Goal: Task Accomplishment & Management: Manage account settings

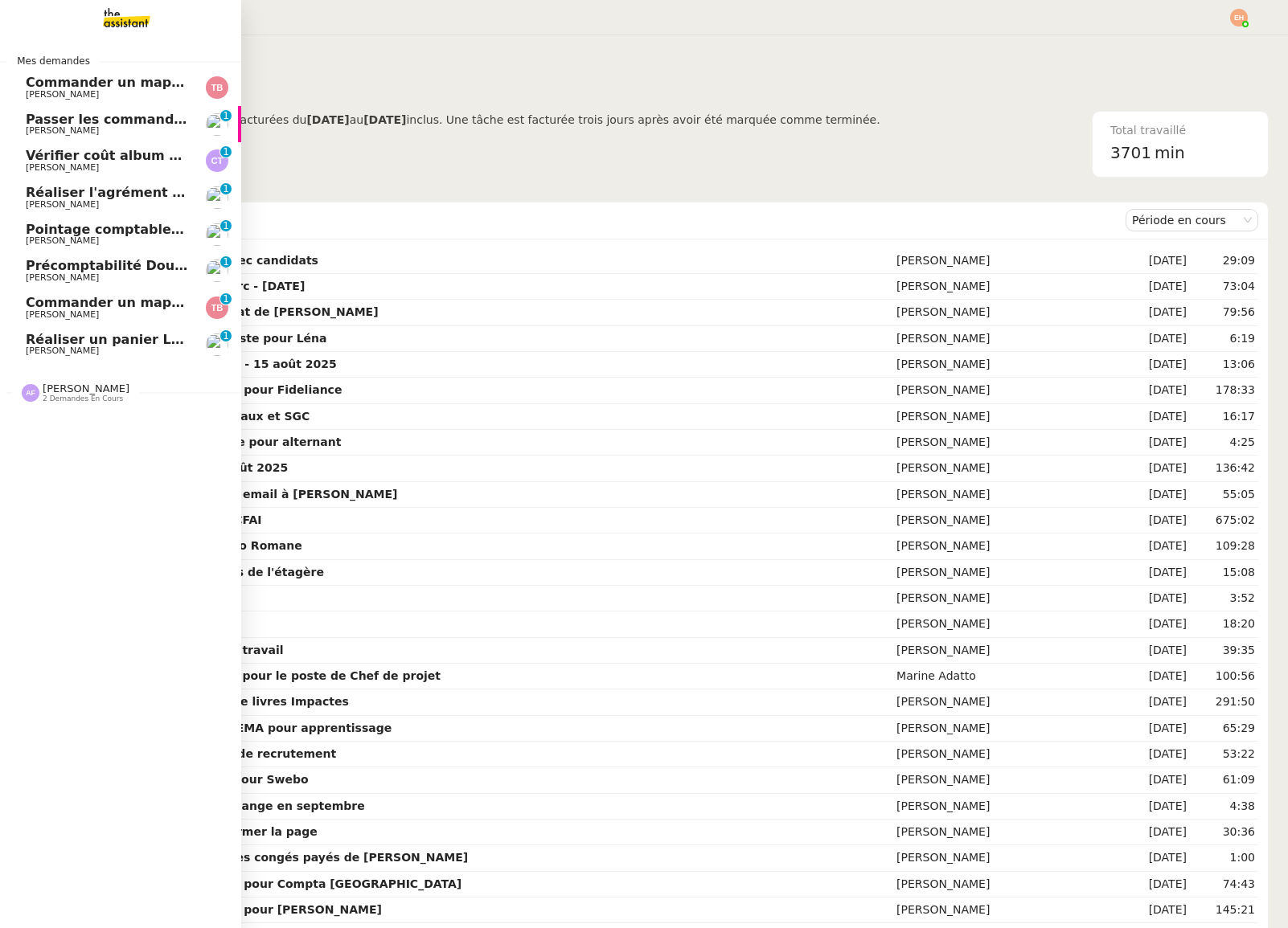
click at [138, 328] on link "Réaliser un panier [PERSON_NAME] - [DATE] [PERSON_NAME] 0 1 2 3 4 5 6 7 8 9" at bounding box center [121, 345] width 241 height 37
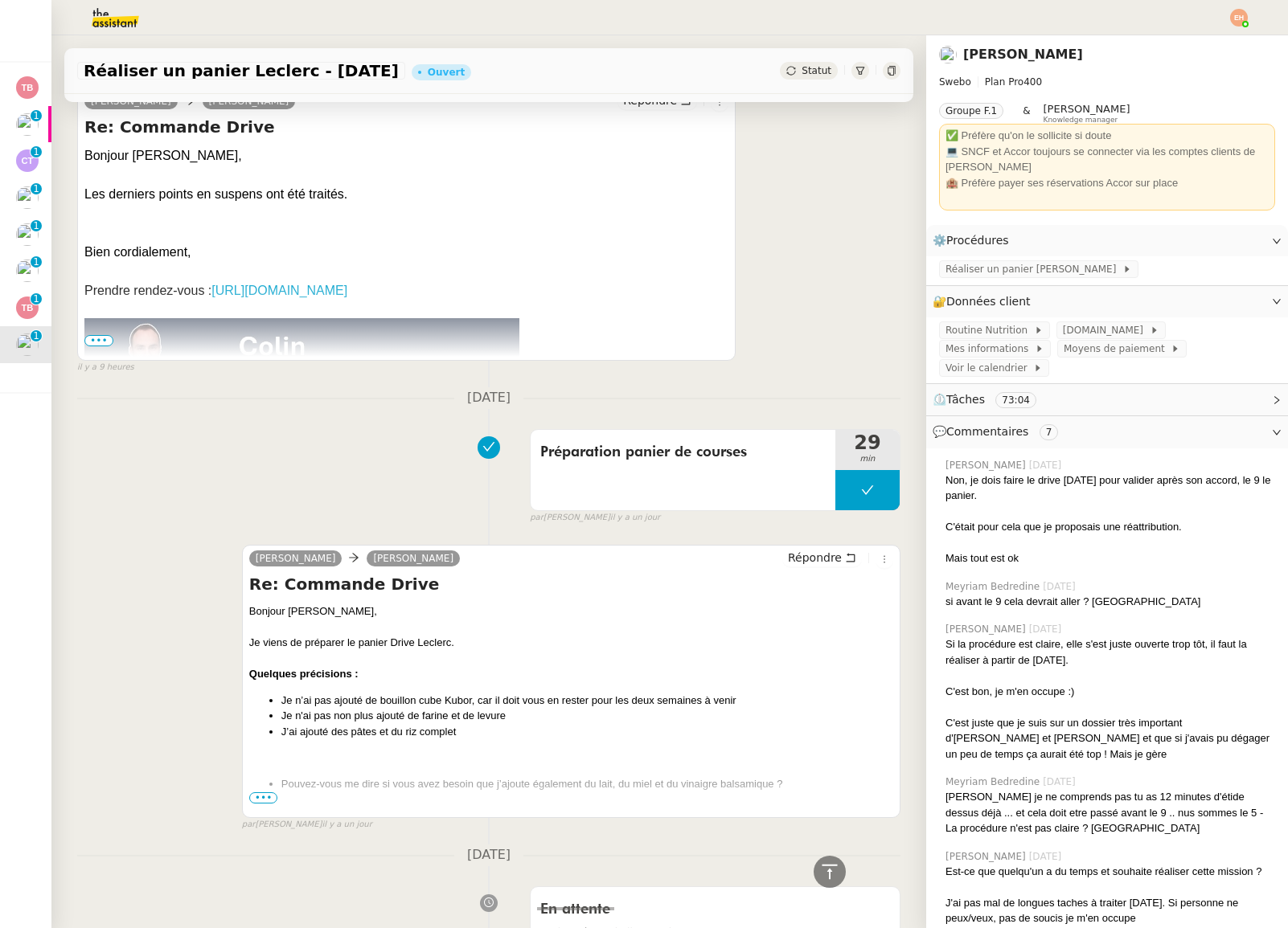
scroll to position [228, 0]
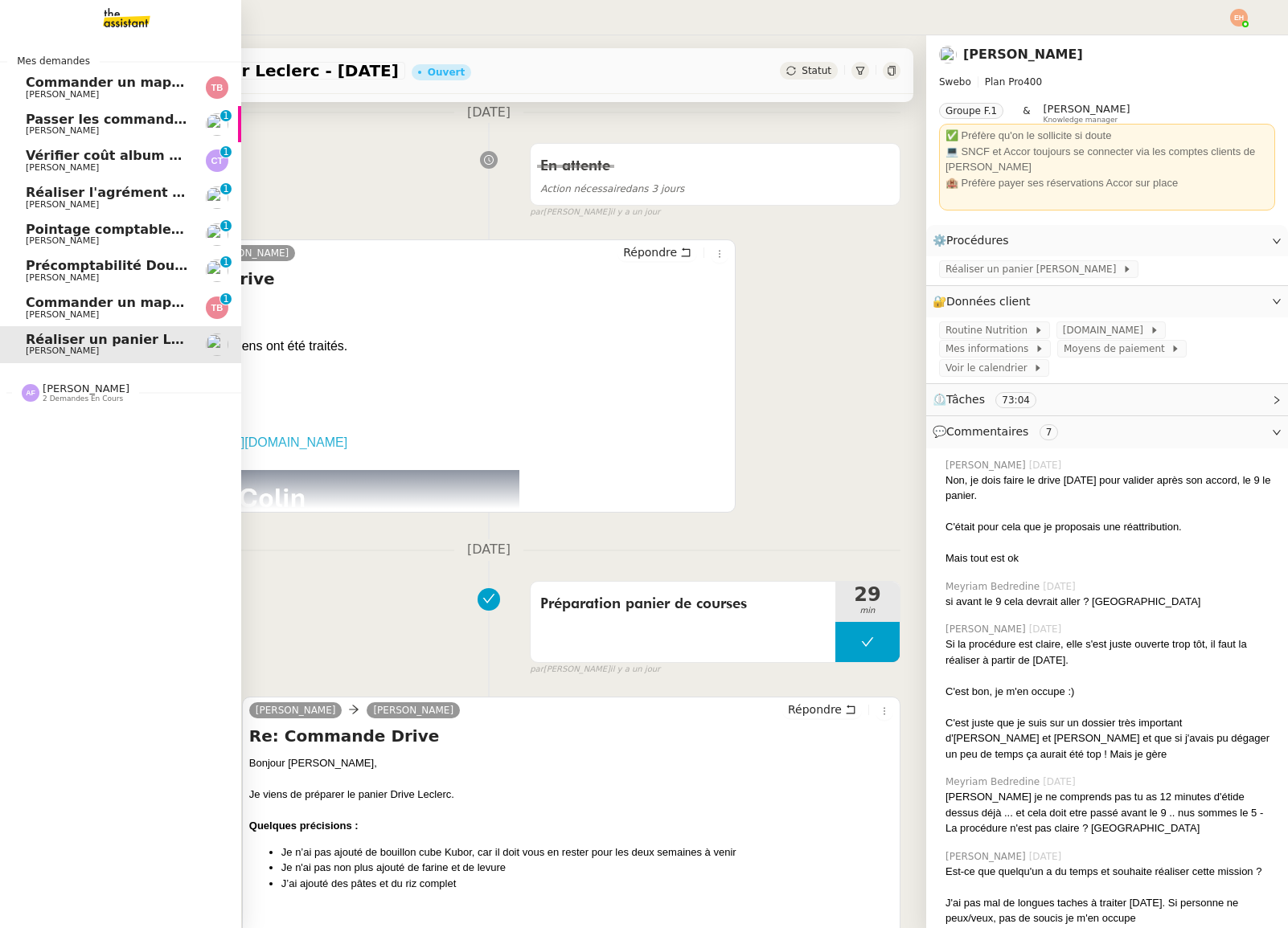
click at [86, 295] on span "Commander un mapping pour Afigec" at bounding box center [159, 302] width 266 height 16
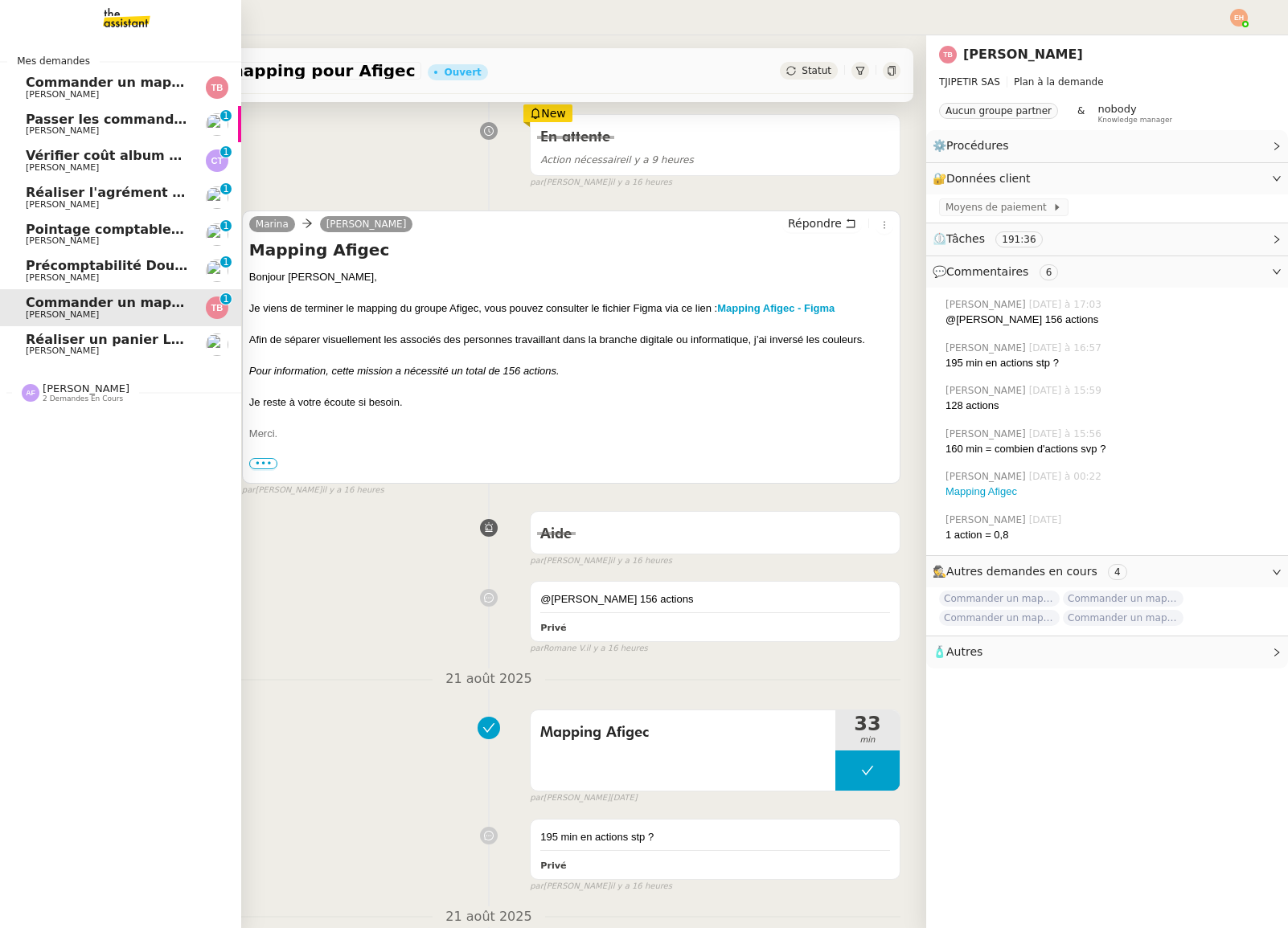
click at [146, 136] on link "Passer les commandes de livres Impactes [PERSON_NAME] MAS 0 1 2 3 4 5 6 7 8 9" at bounding box center [121, 124] width 241 height 37
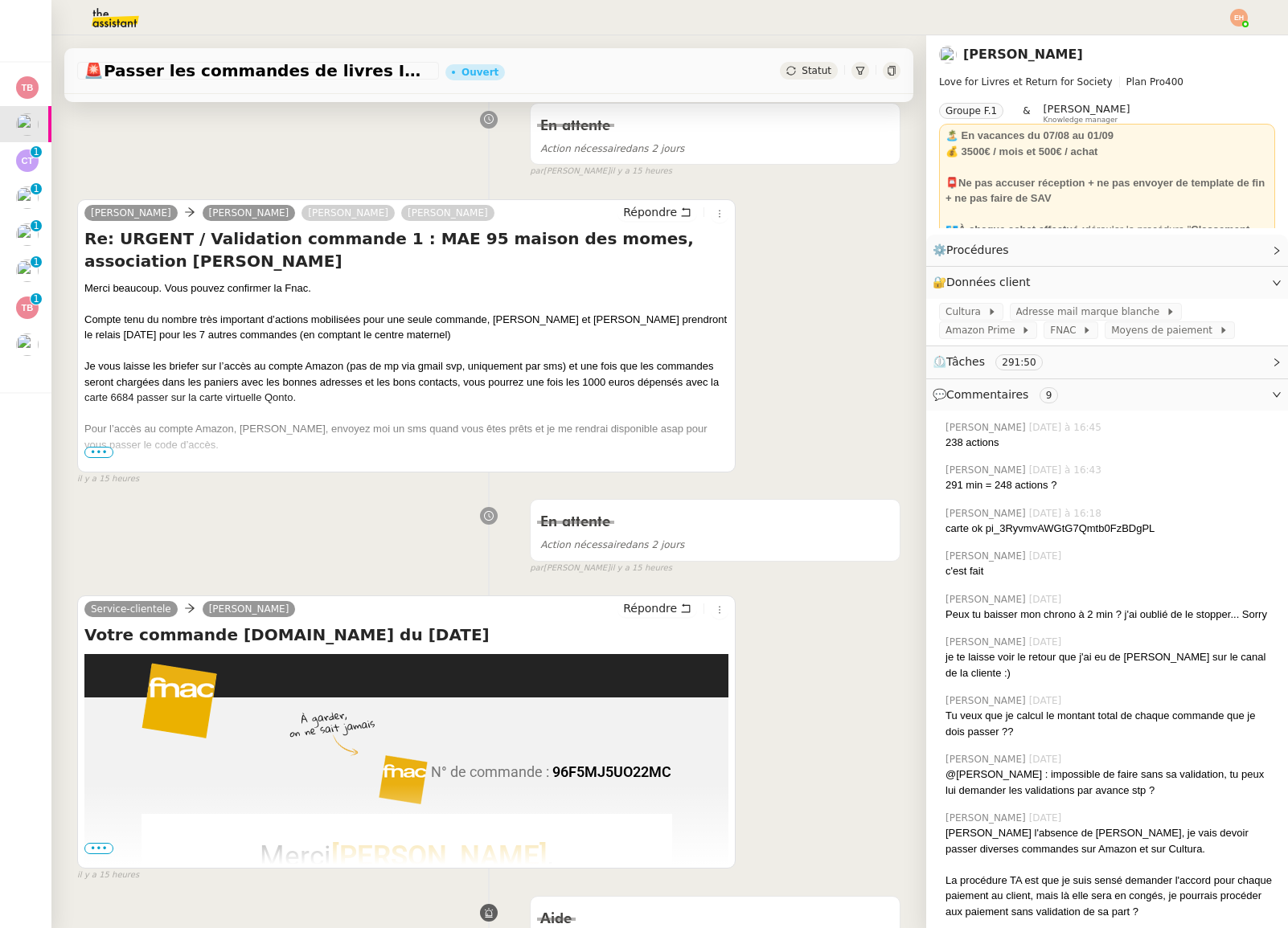
click at [95, 449] on span "•••" at bounding box center [99, 452] width 29 height 11
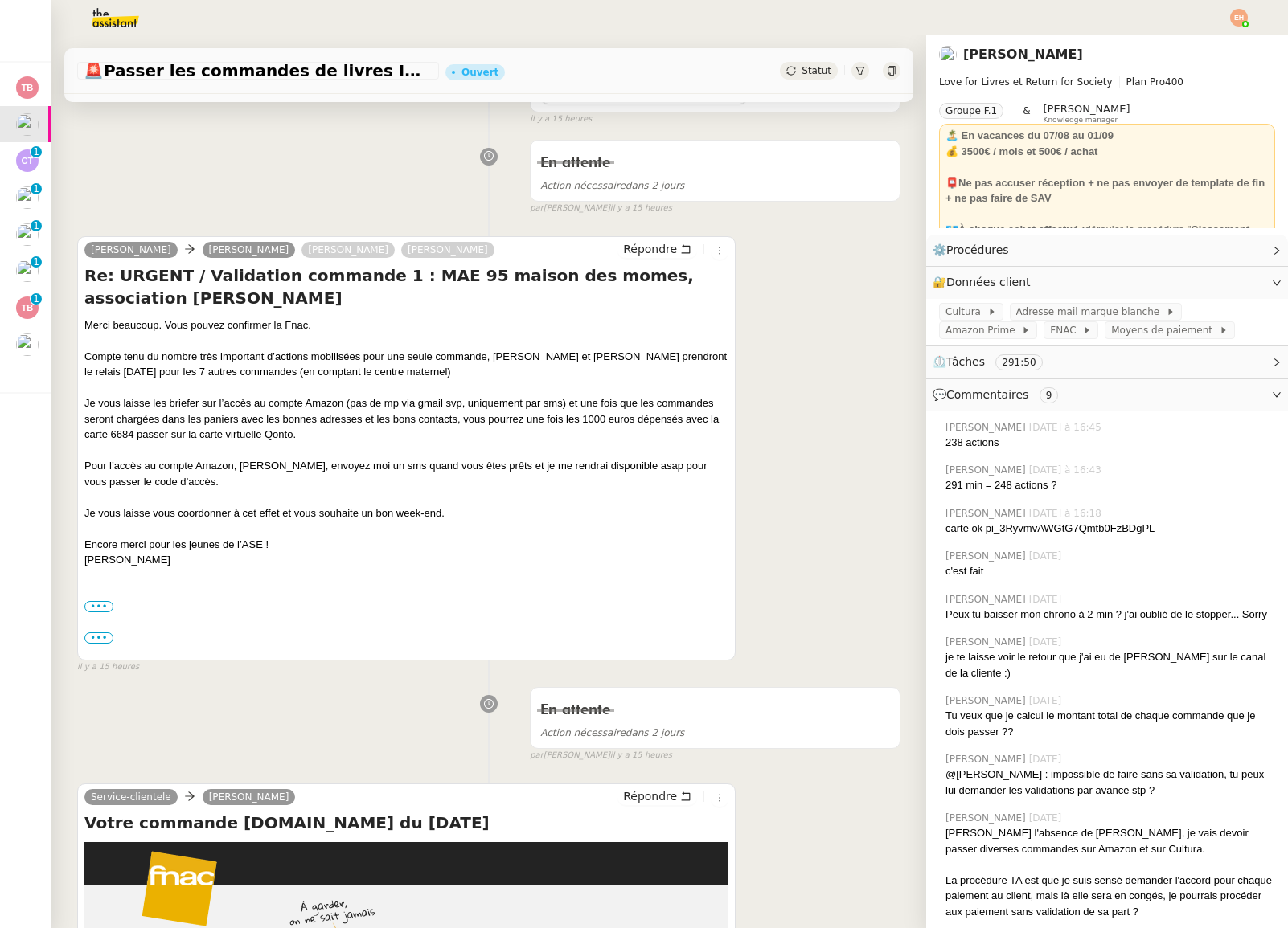
scroll to position [189, 0]
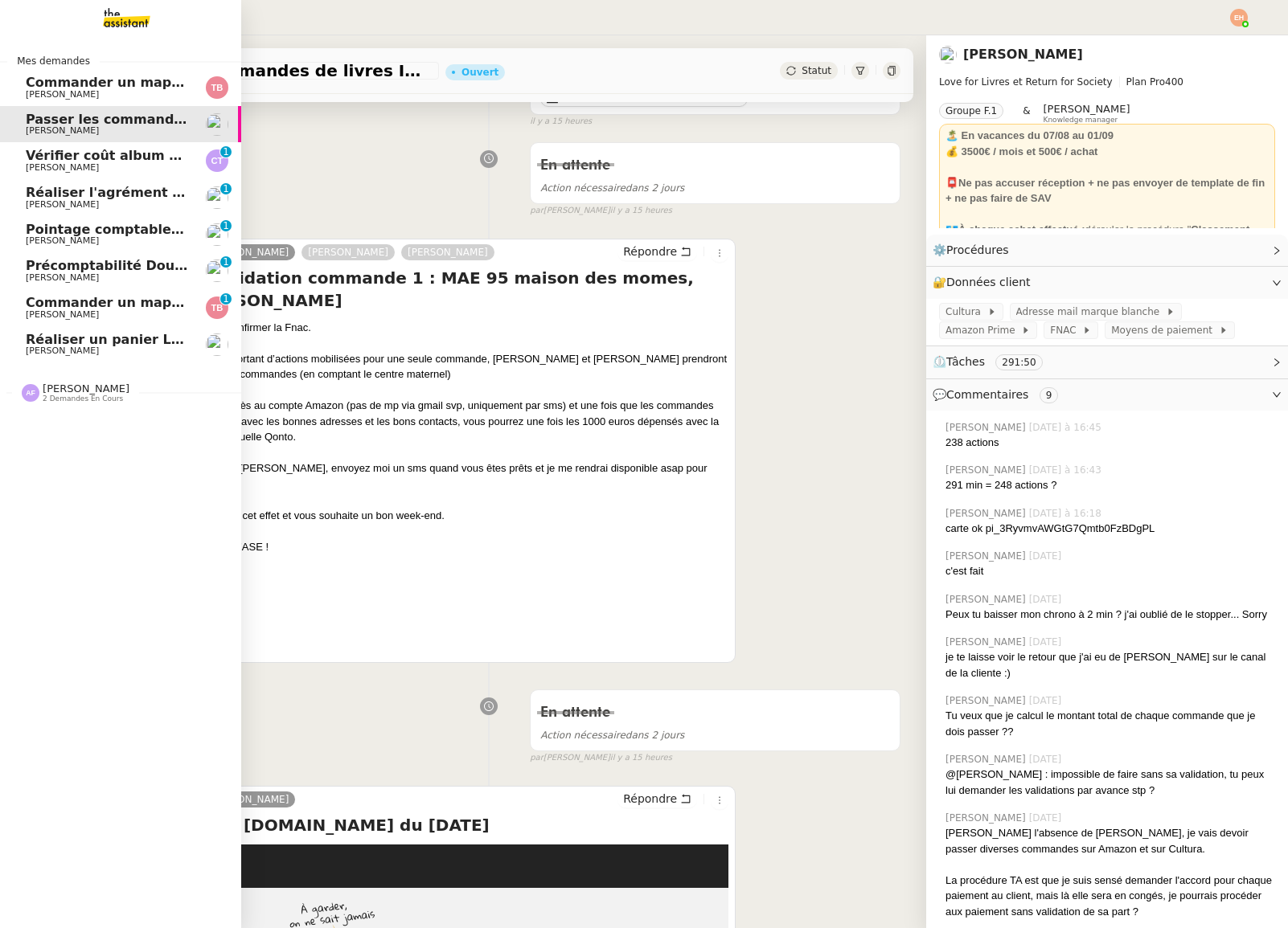
click at [110, 227] on span "Pointage comptable - août 2025" at bounding box center [141, 229] width 232 height 16
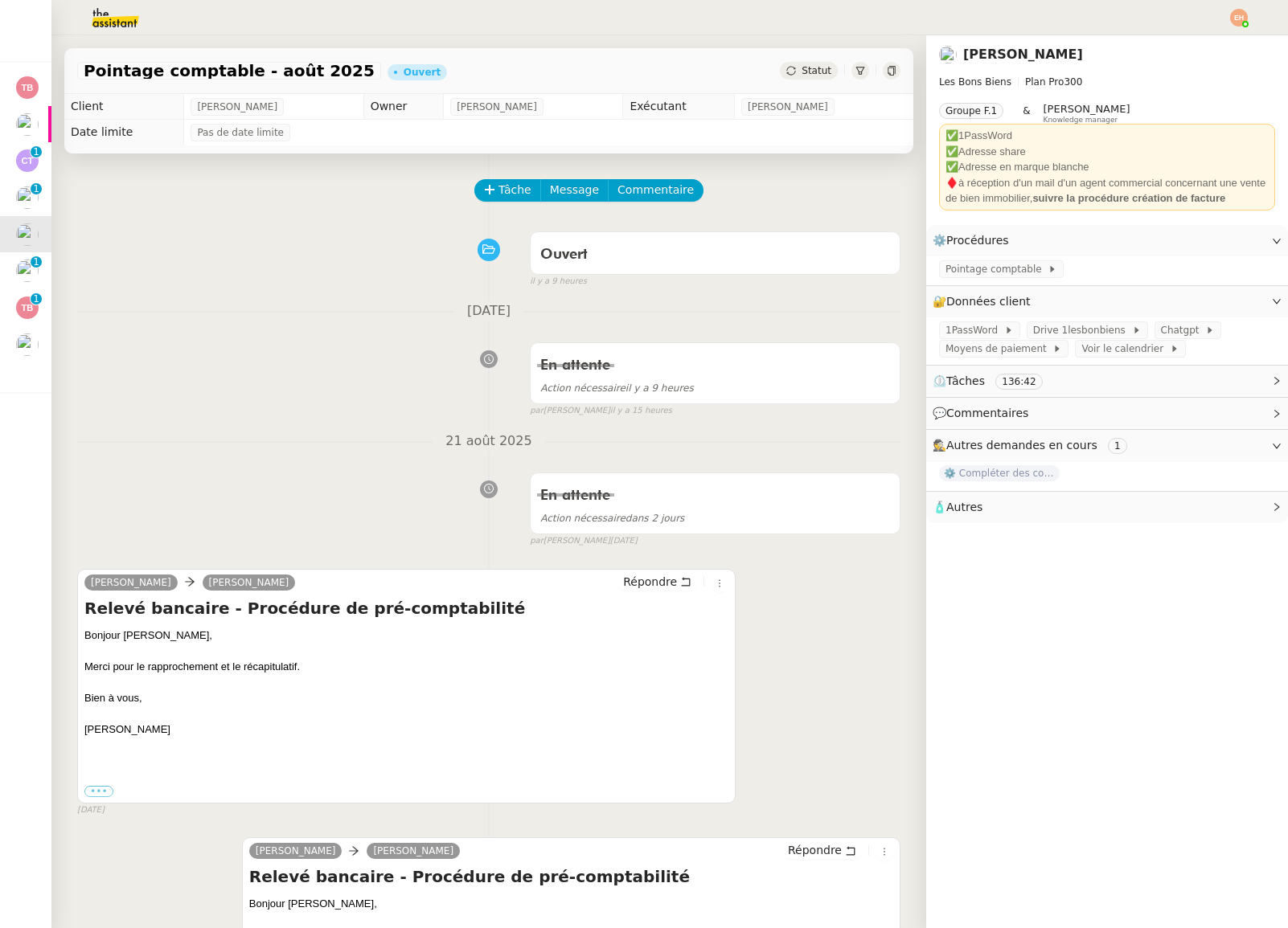
click at [1235, 22] on img at bounding box center [1239, 17] width 18 height 18
click at [1210, 41] on li "Suivi" at bounding box center [1195, 46] width 104 height 22
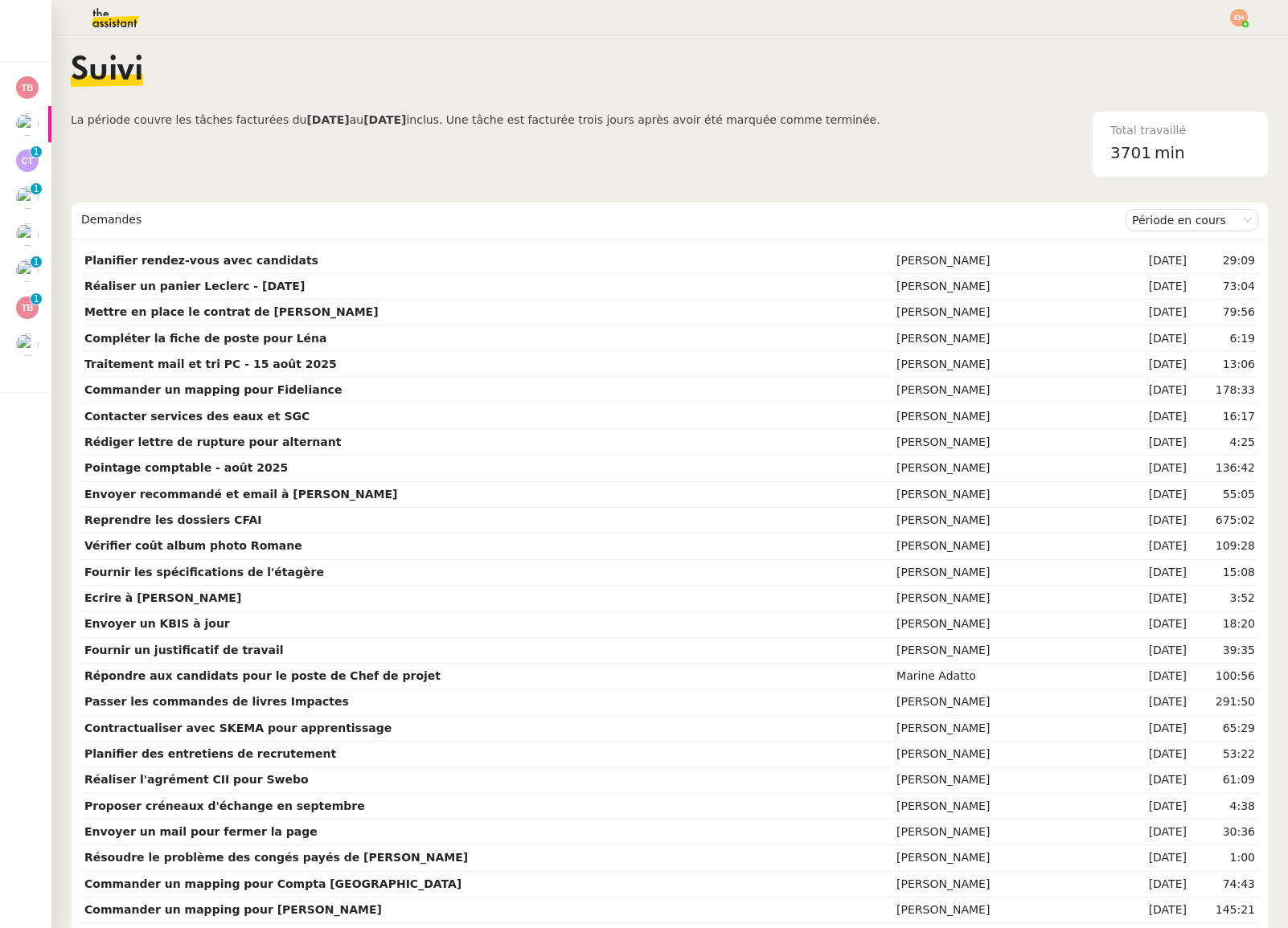
click at [109, 39] on nz-content "Suivi La période couvre les tâches facturées du [DATE] au [DATE] inclus. Une tâ…" at bounding box center [669, 482] width 1197 height 893
click at [112, 27] on img at bounding box center [103, 17] width 125 height 35
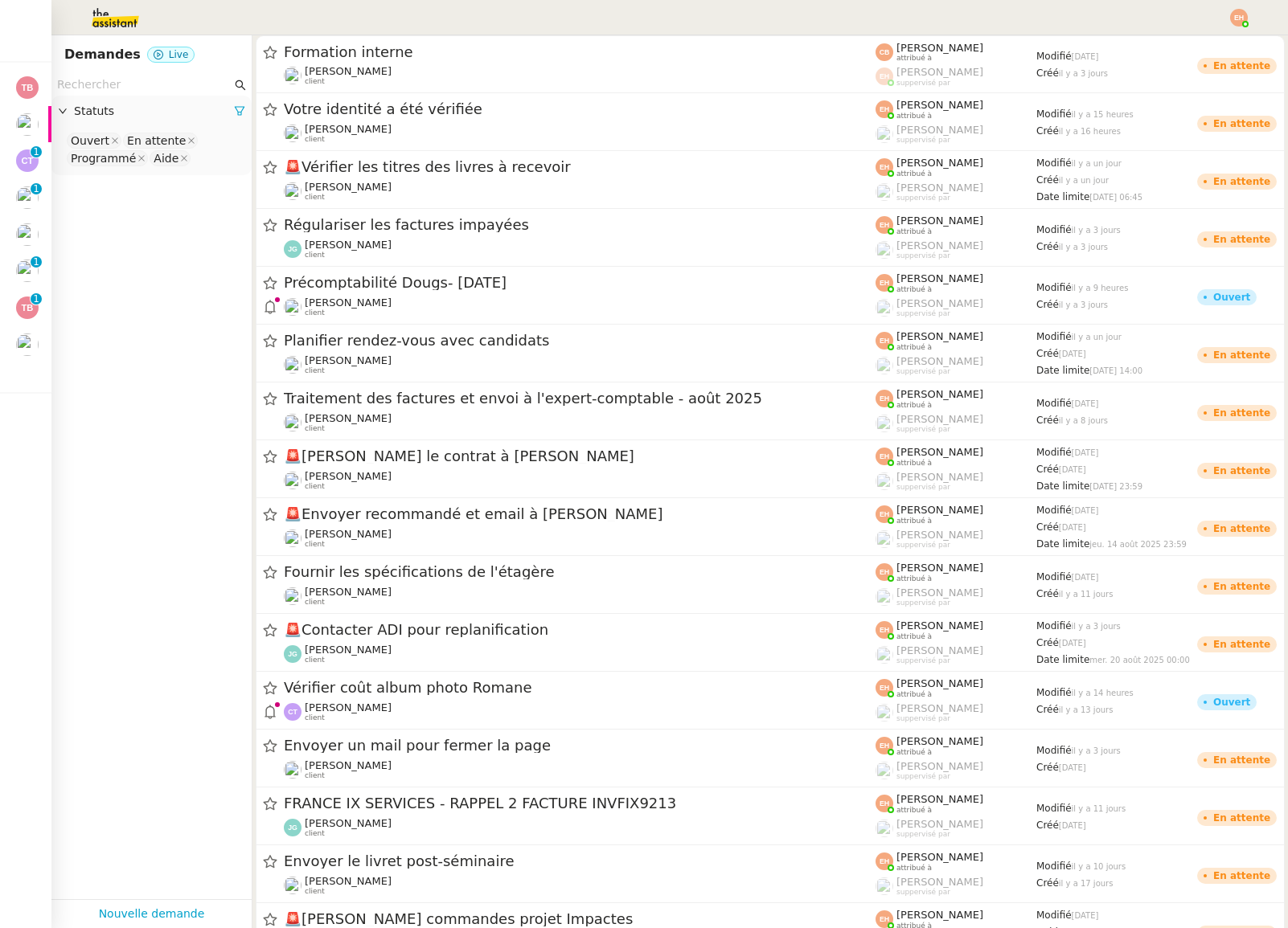
drag, startPoint x: 1285, startPoint y: 85, endPoint x: 1293, endPoint y: 90, distance: 9.4
click at [1287, 90] on html "Mes demandes Commander un mapping pour ACF [PERSON_NAME] Passer les commandes d…" at bounding box center [644, 464] width 1288 height 928
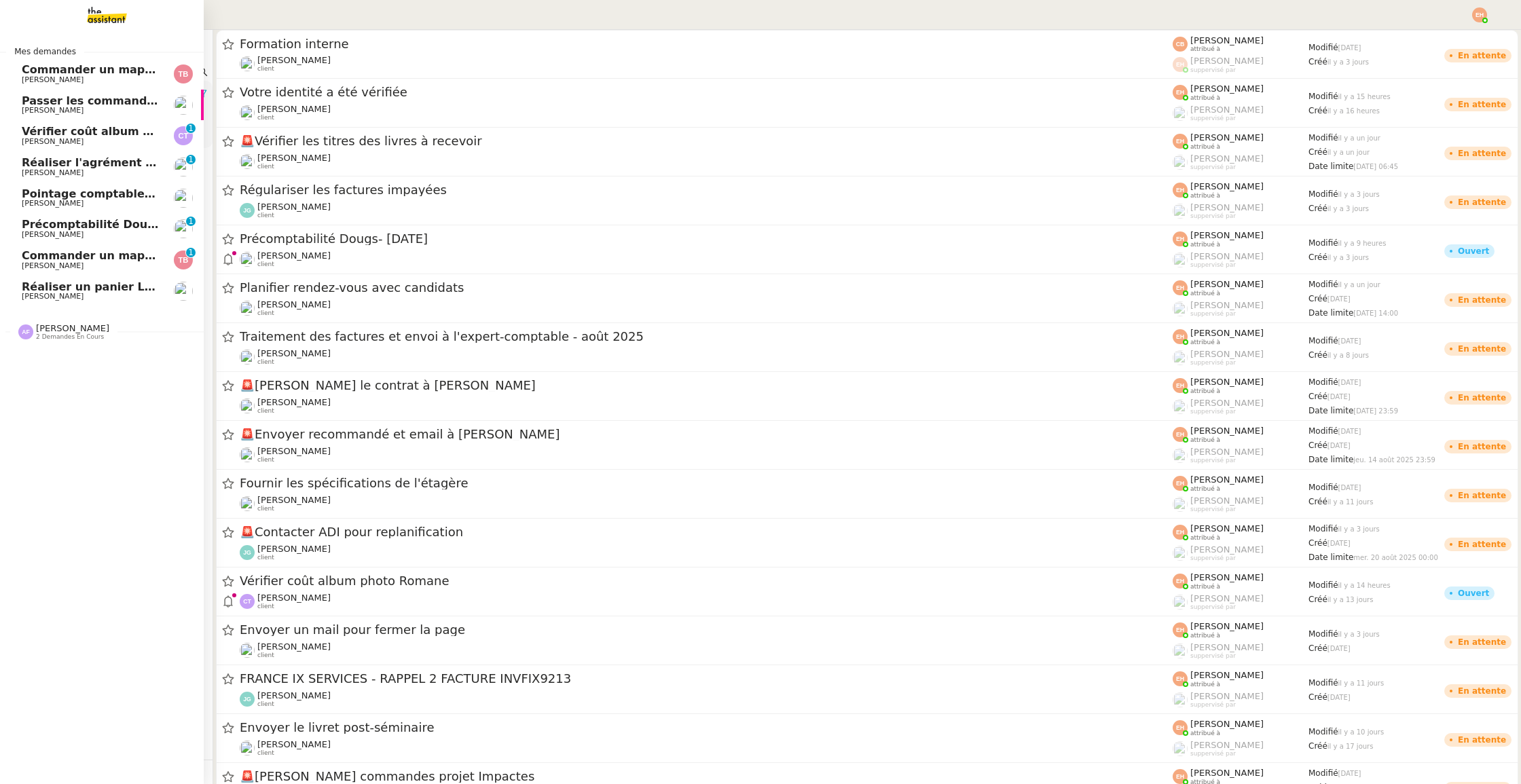
click at [106, 20] on img at bounding box center [96, 15] width 106 height 30
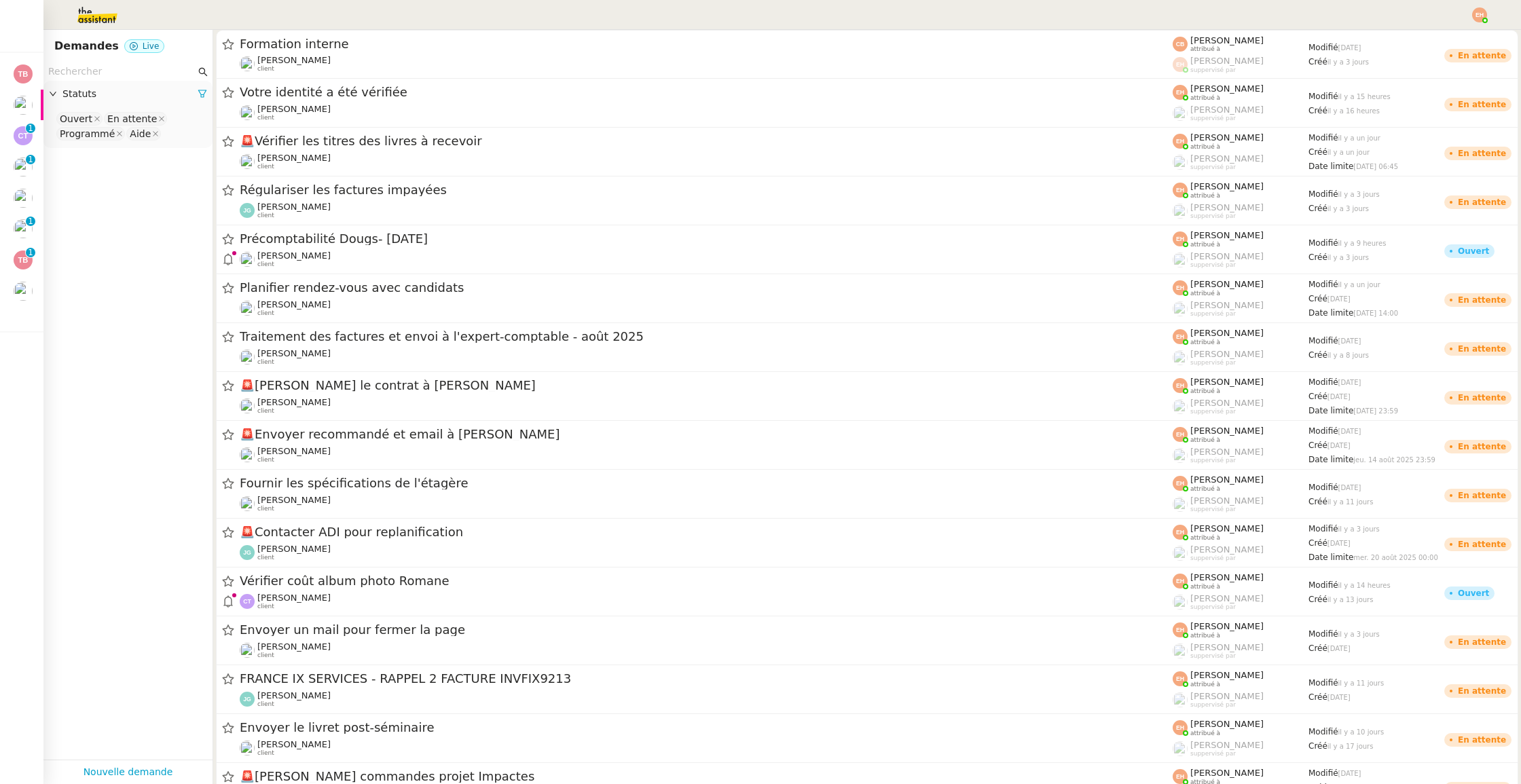
click at [349, 18] on div at bounding box center [761, 15] width 1453 height 30
click at [106, 16] on img at bounding box center [87, 15] width 106 height 30
click at [1087, 15] on img at bounding box center [1479, 15] width 15 height 15
click at [1087, 33] on li "Suivi" at bounding box center [1442, 39] width 88 height 19
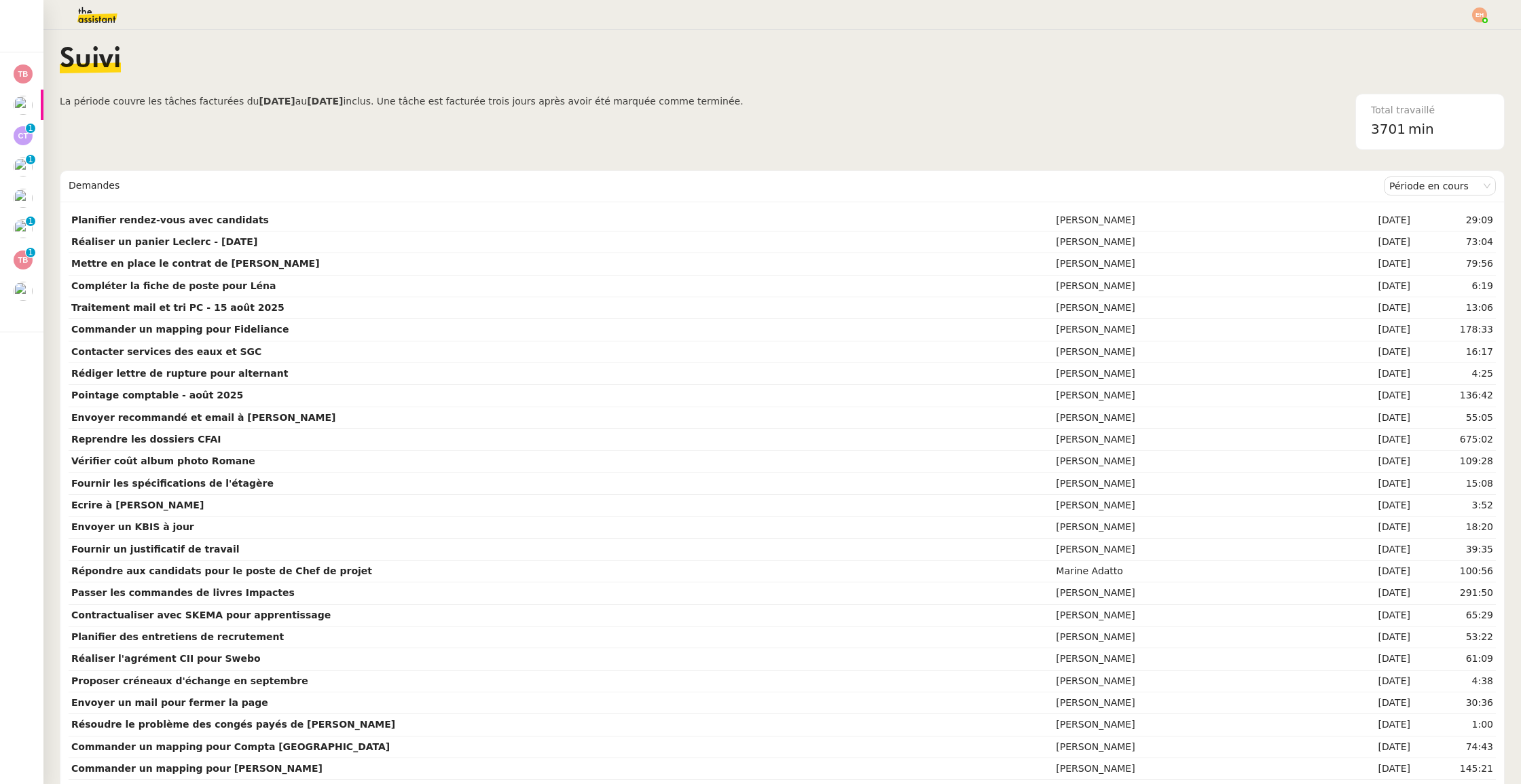
click at [95, 14] on img at bounding box center [87, 15] width 106 height 30
